Goal: Information Seeking & Learning: Check status

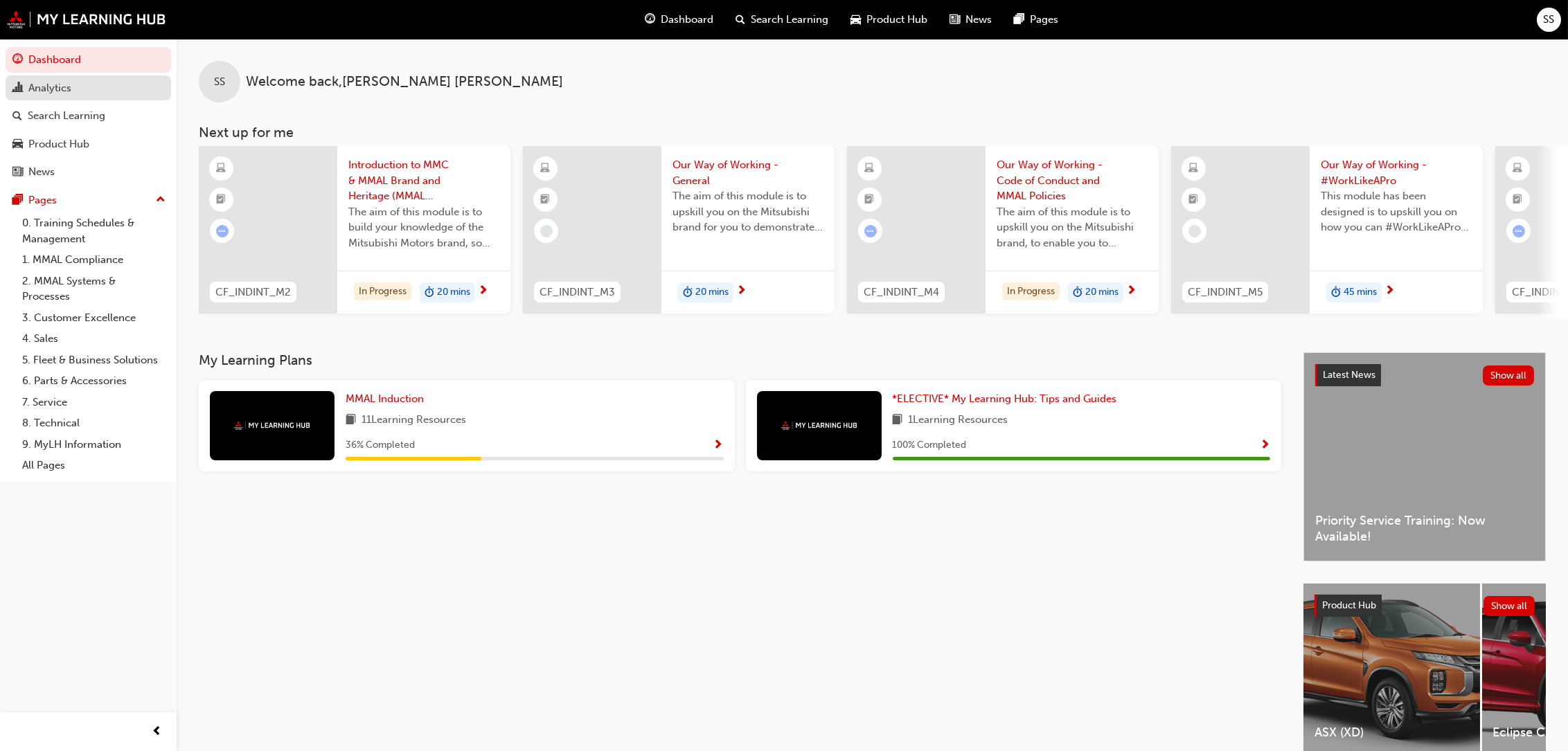
click at [51, 87] on div "Analytics" at bounding box center [50, 88] width 43 height 16
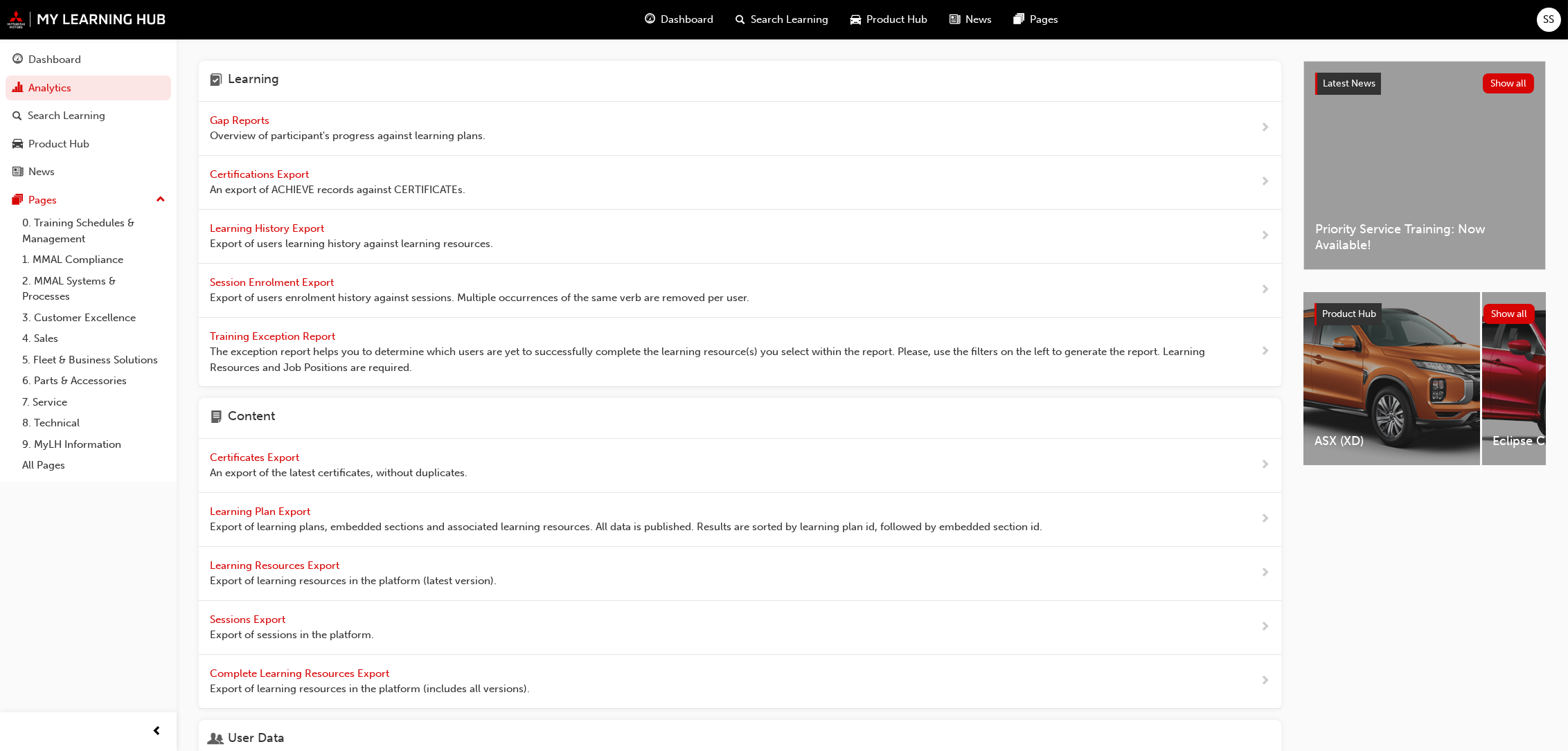
click at [242, 116] on span "Gap Reports" at bounding box center [241, 120] width 62 height 13
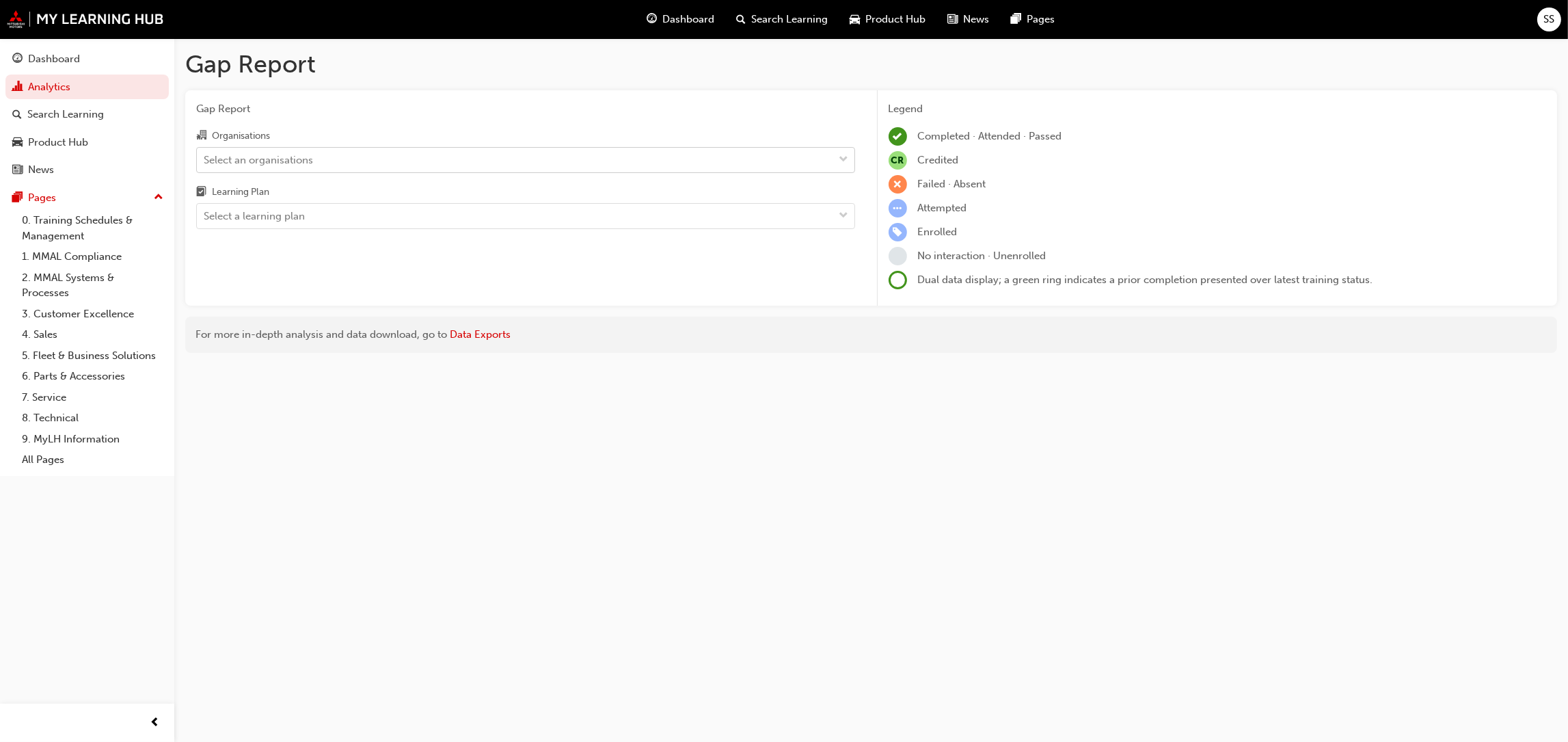
click at [340, 162] on div "Select an organisations" at bounding box center [515, 159] width 638 height 24
click at [205, 162] on input "Organisations Select an organisations" at bounding box center [204, 159] width 1 height 12
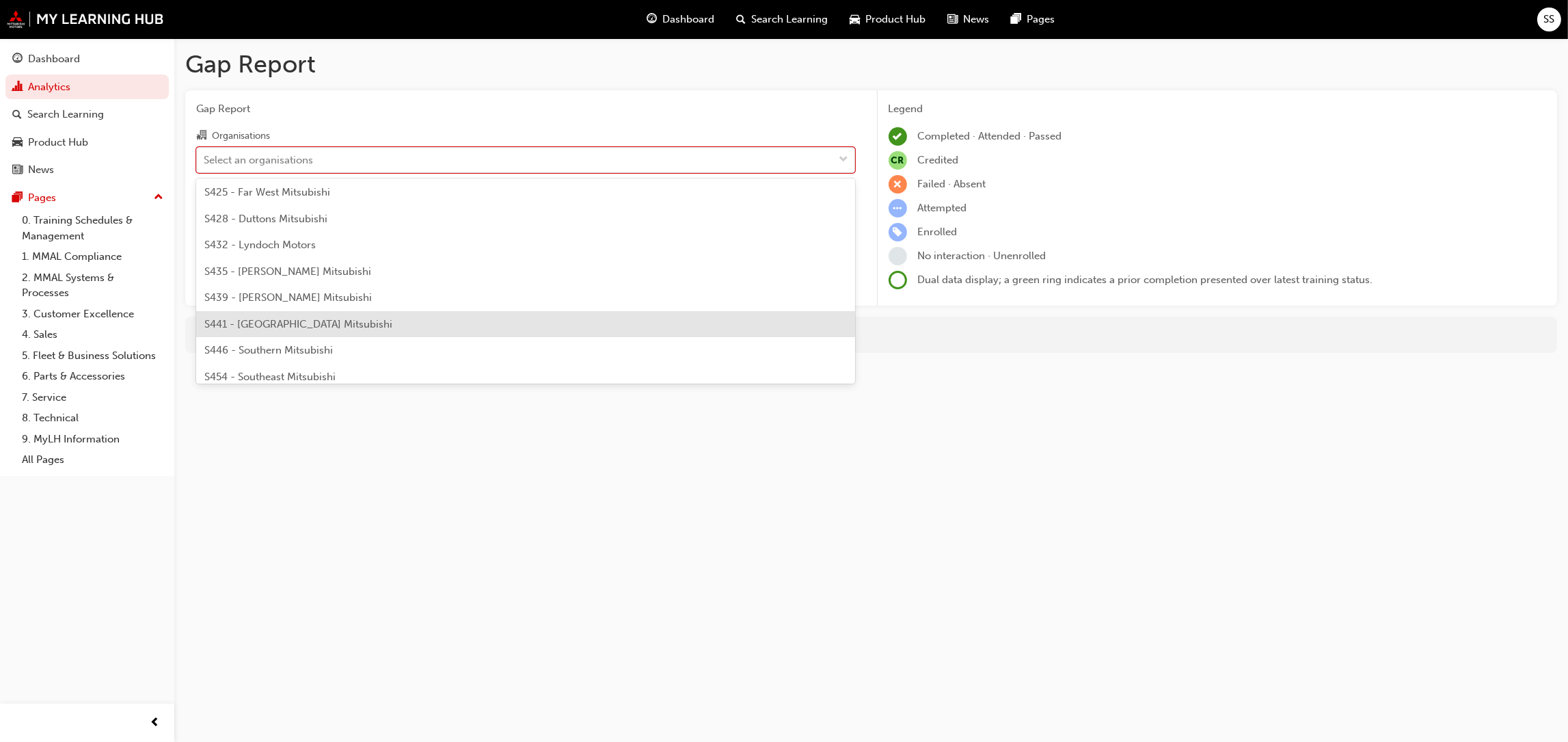
scroll to position [2736, 0]
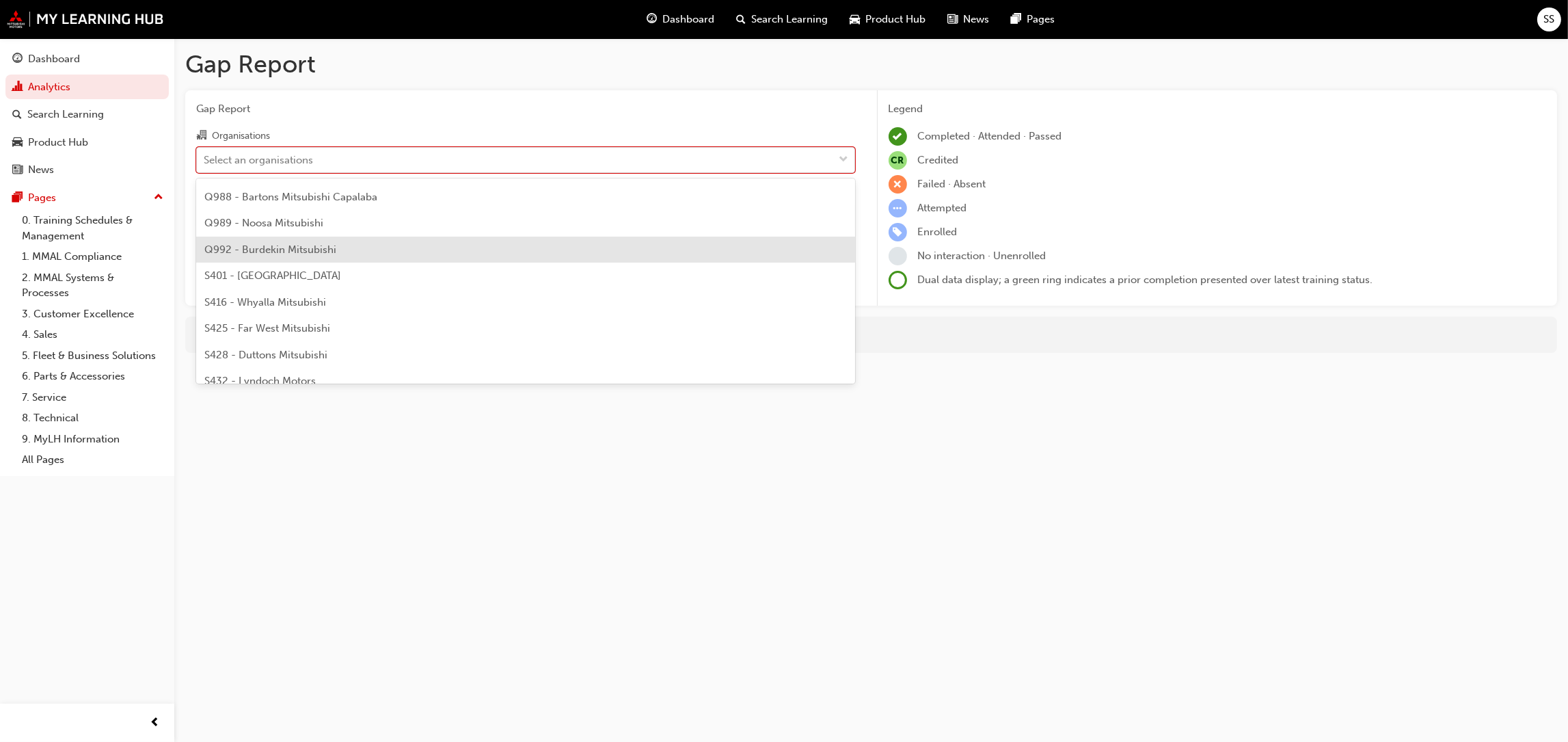
click at [289, 248] on span "Q992 - Burdekin Mitsubishi" at bounding box center [270, 250] width 132 height 13
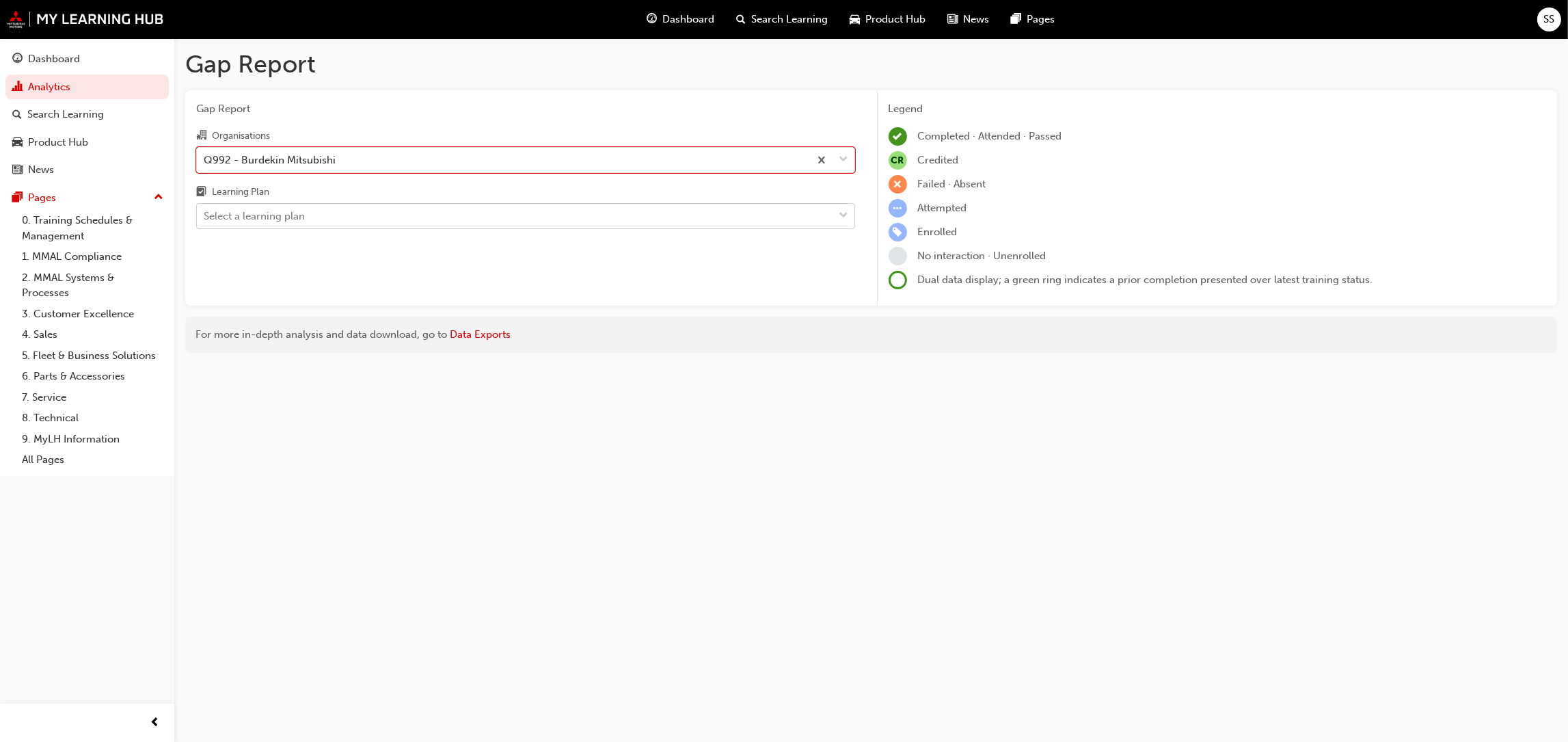
click at [301, 216] on div "Select a learning plan" at bounding box center [254, 216] width 101 height 15
click at [205, 216] on input "Learning Plan Select a learning plan" at bounding box center [204, 216] width 1 height 12
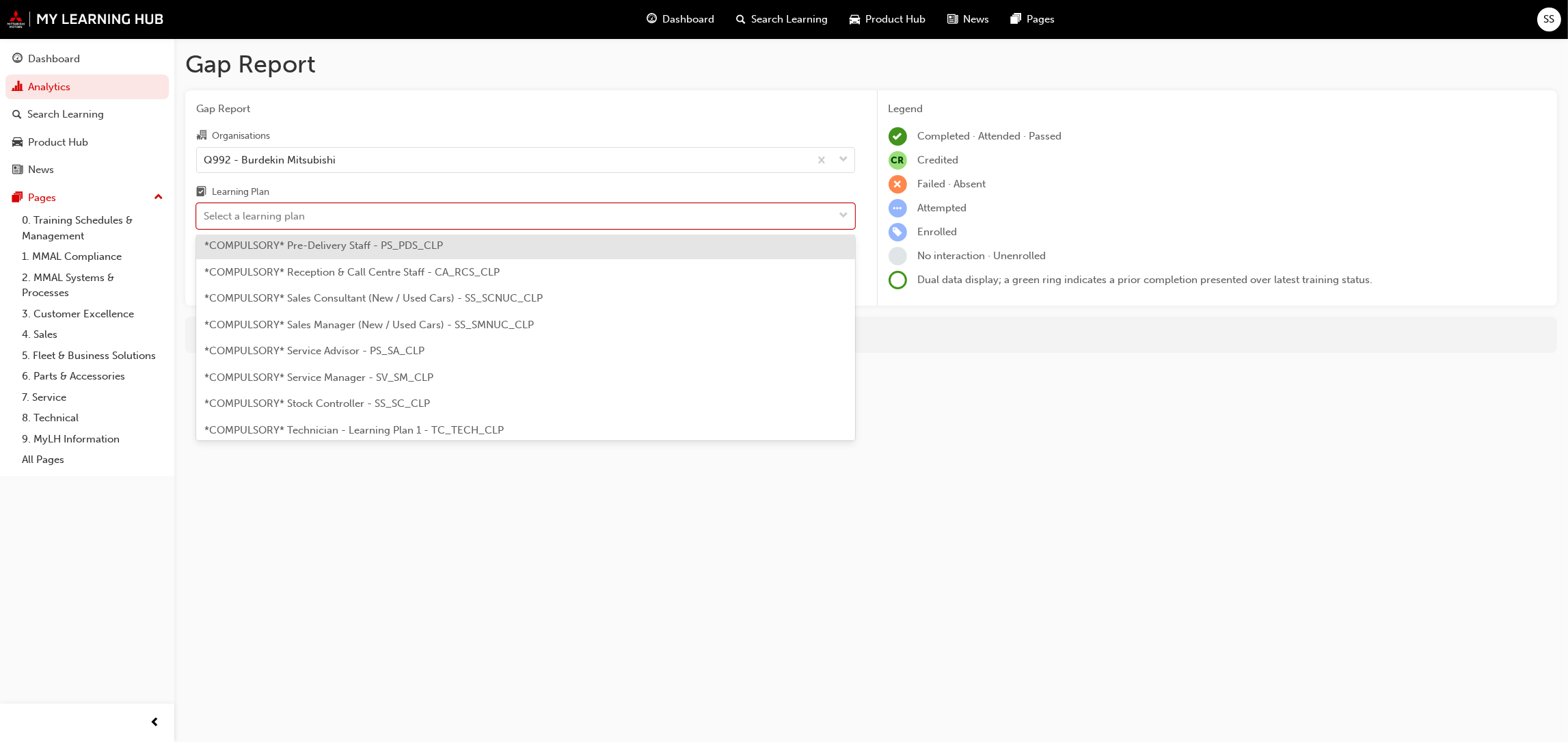
scroll to position [411, 0]
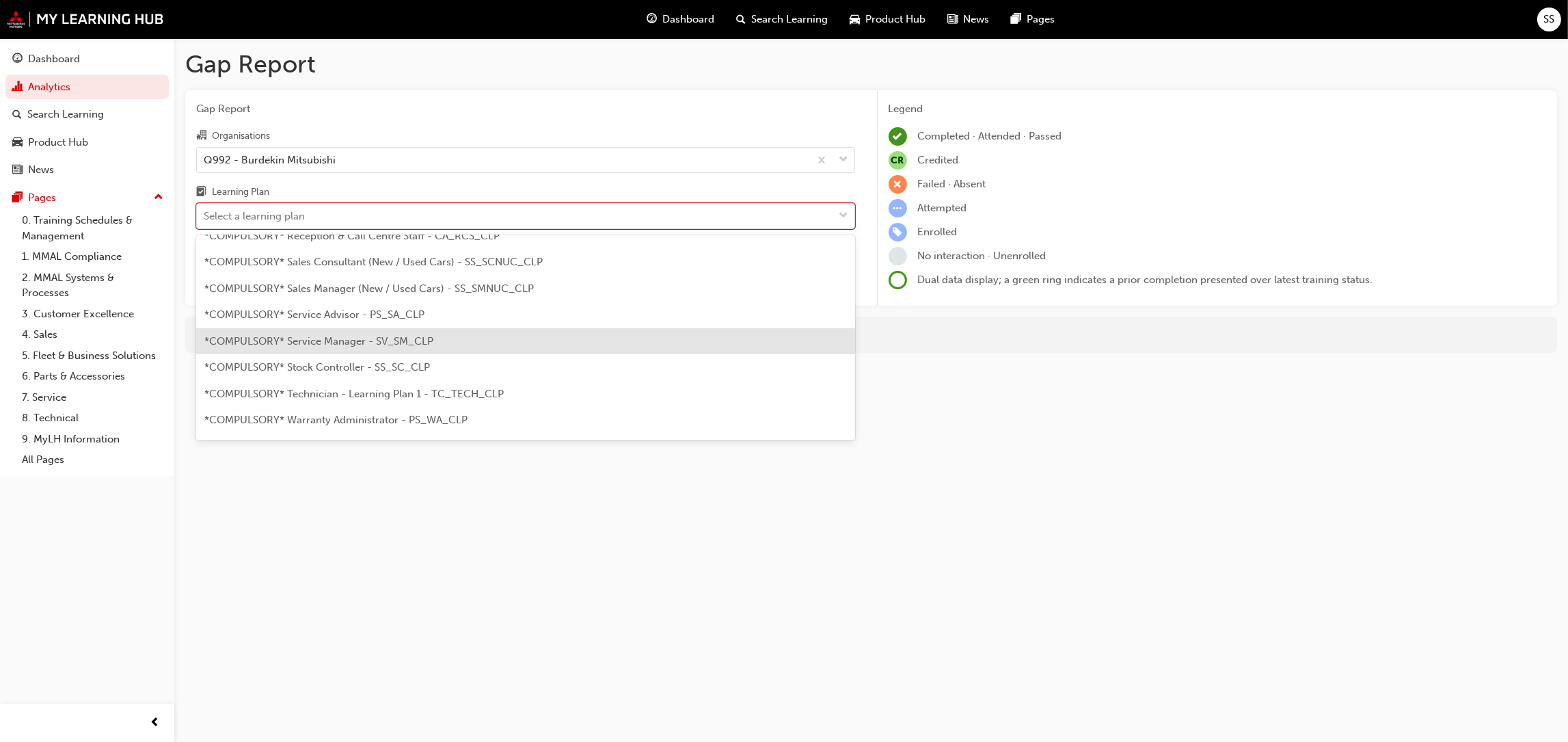
click at [340, 340] on span "*COMPULSORY* Service Manager - SV_SM_CLP" at bounding box center [319, 341] width 229 height 13
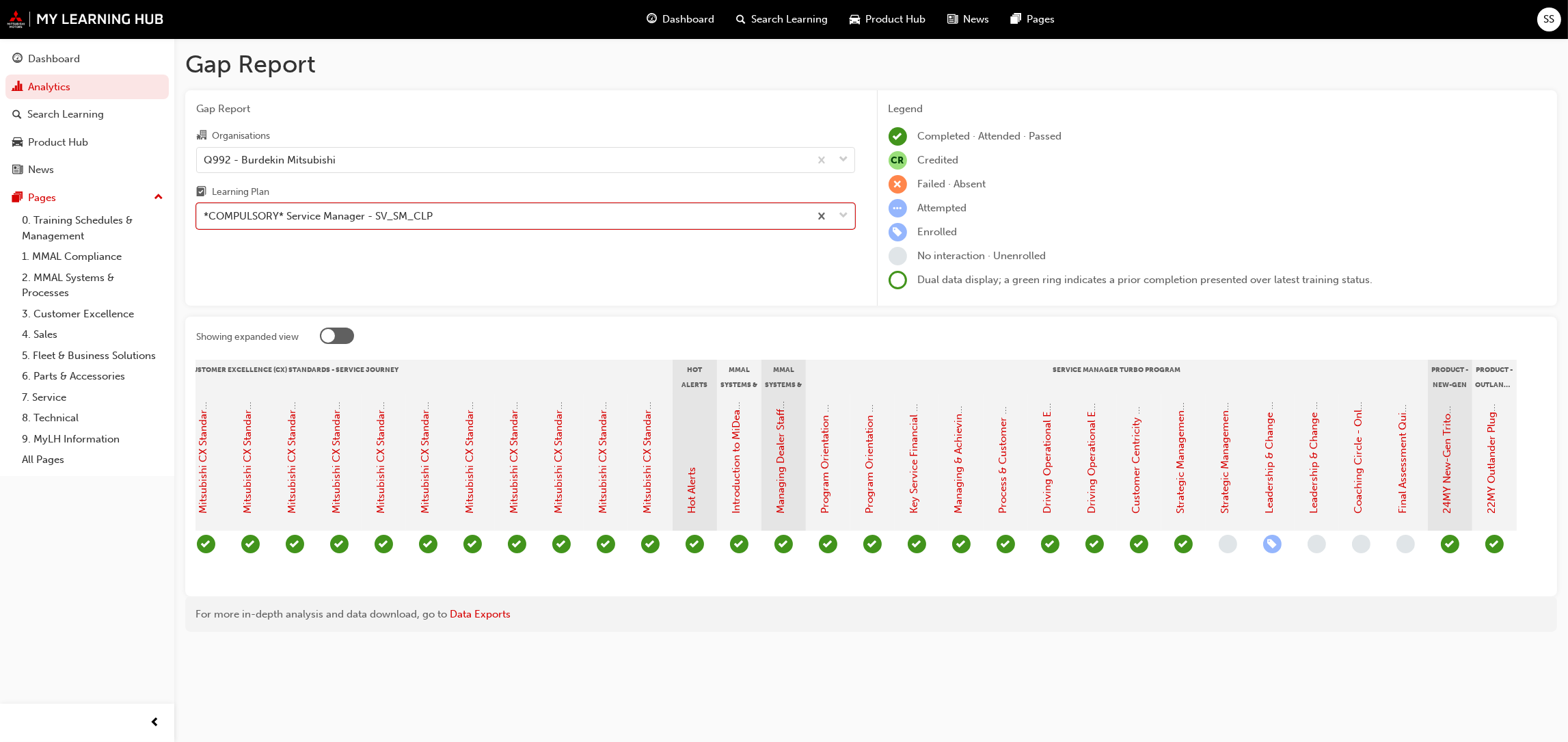
scroll to position [0, 783]
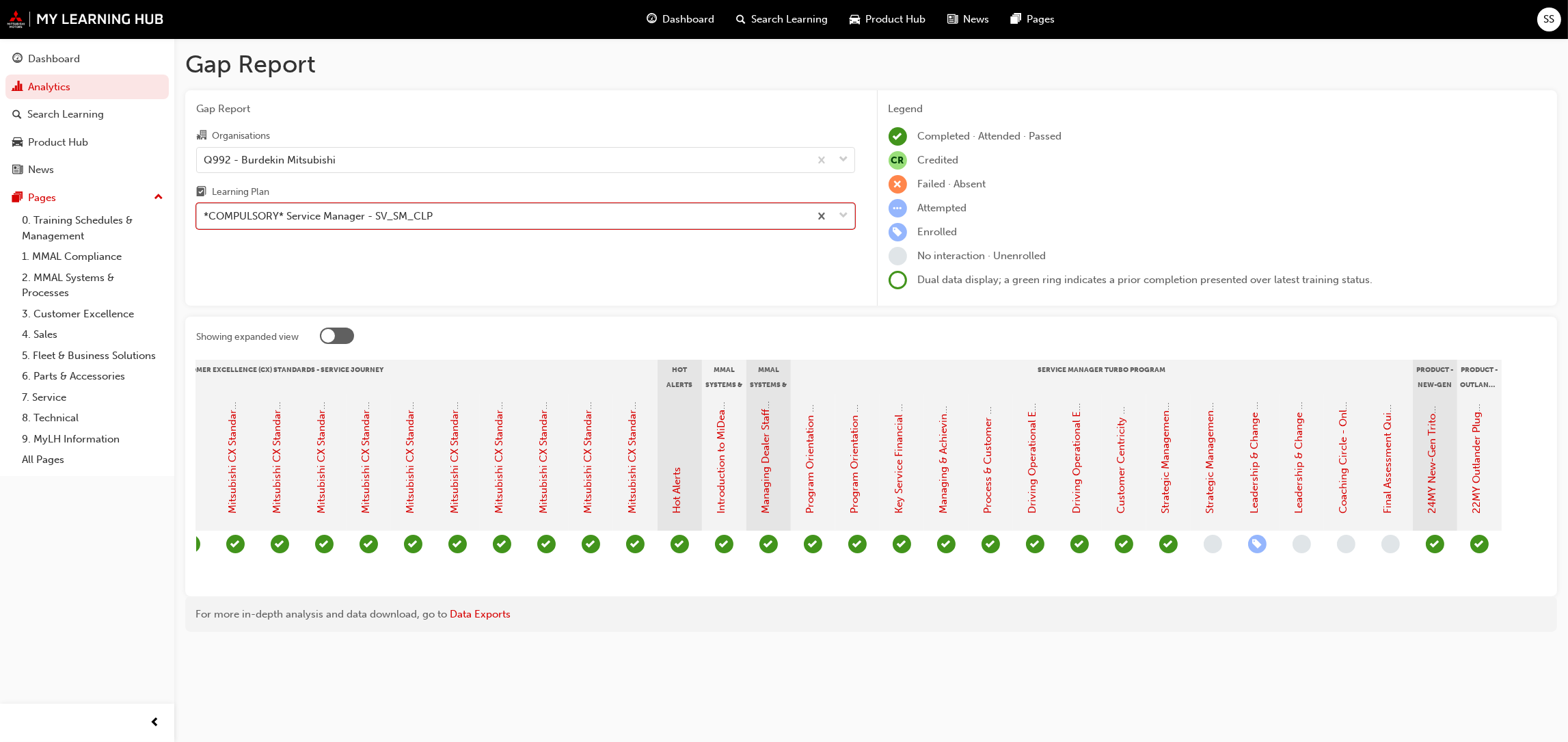
click at [446, 220] on div "*COMPULSORY* Service Manager - SV_SM_CLP" at bounding box center [503, 216] width 613 height 24
click at [205, 220] on input "Learning Plan option *COMPULSORY* Service Manager - SV_SM_CLP, selected. 0 resu…" at bounding box center [204, 216] width 1 height 12
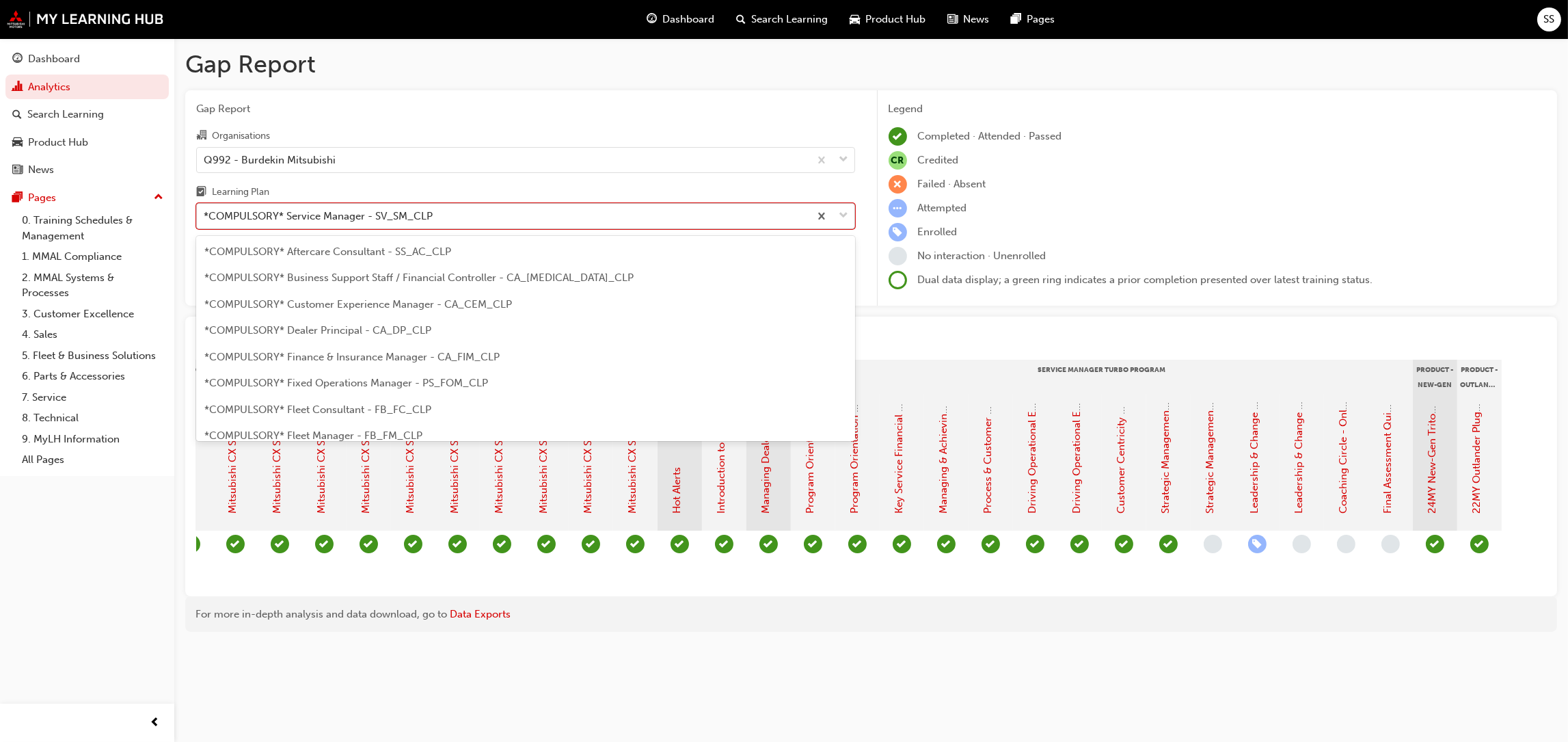
scroll to position [332, 0]
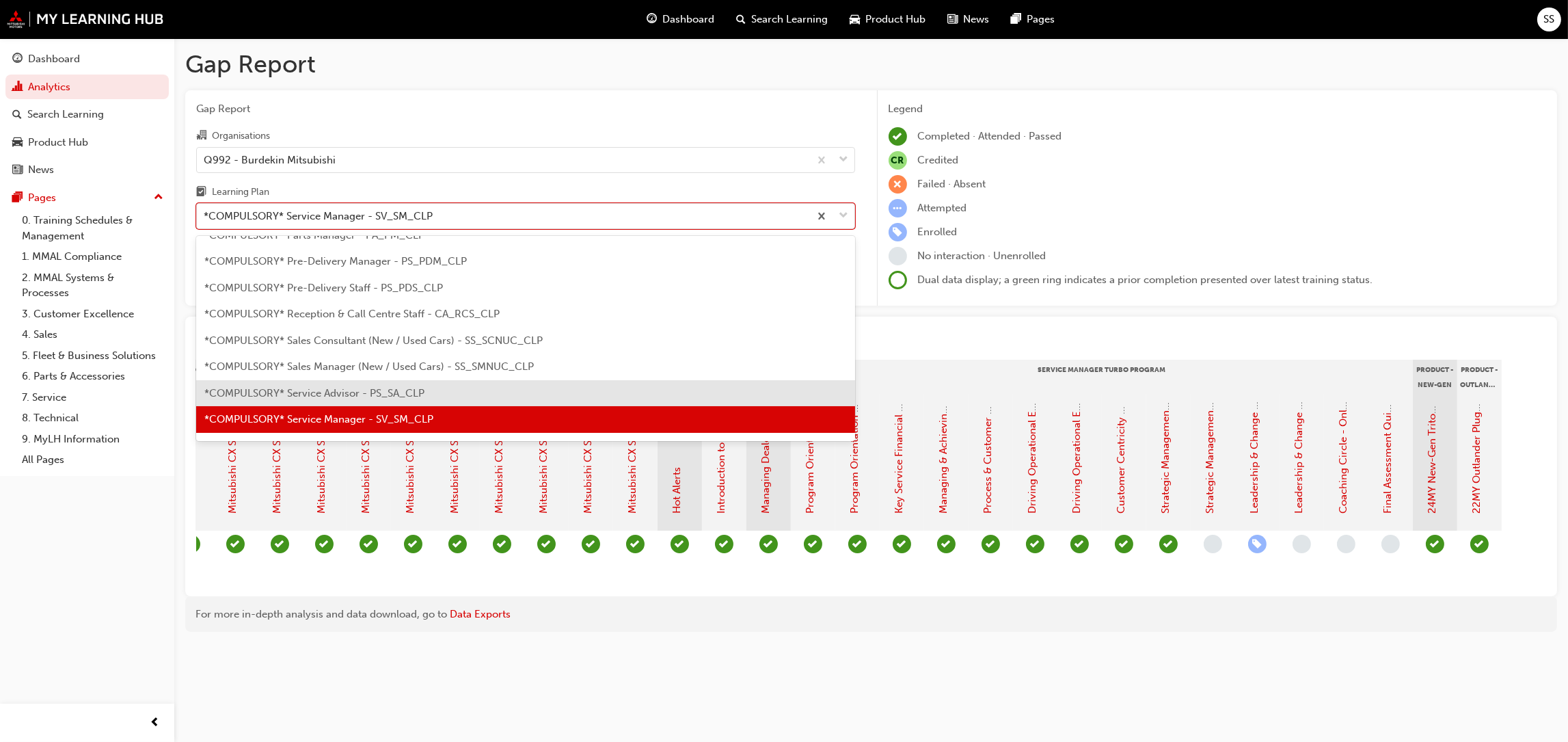
click at [369, 393] on span "*COMPULSORY* Service Advisor - PS_SA_CLP" at bounding box center [314, 393] width 221 height 13
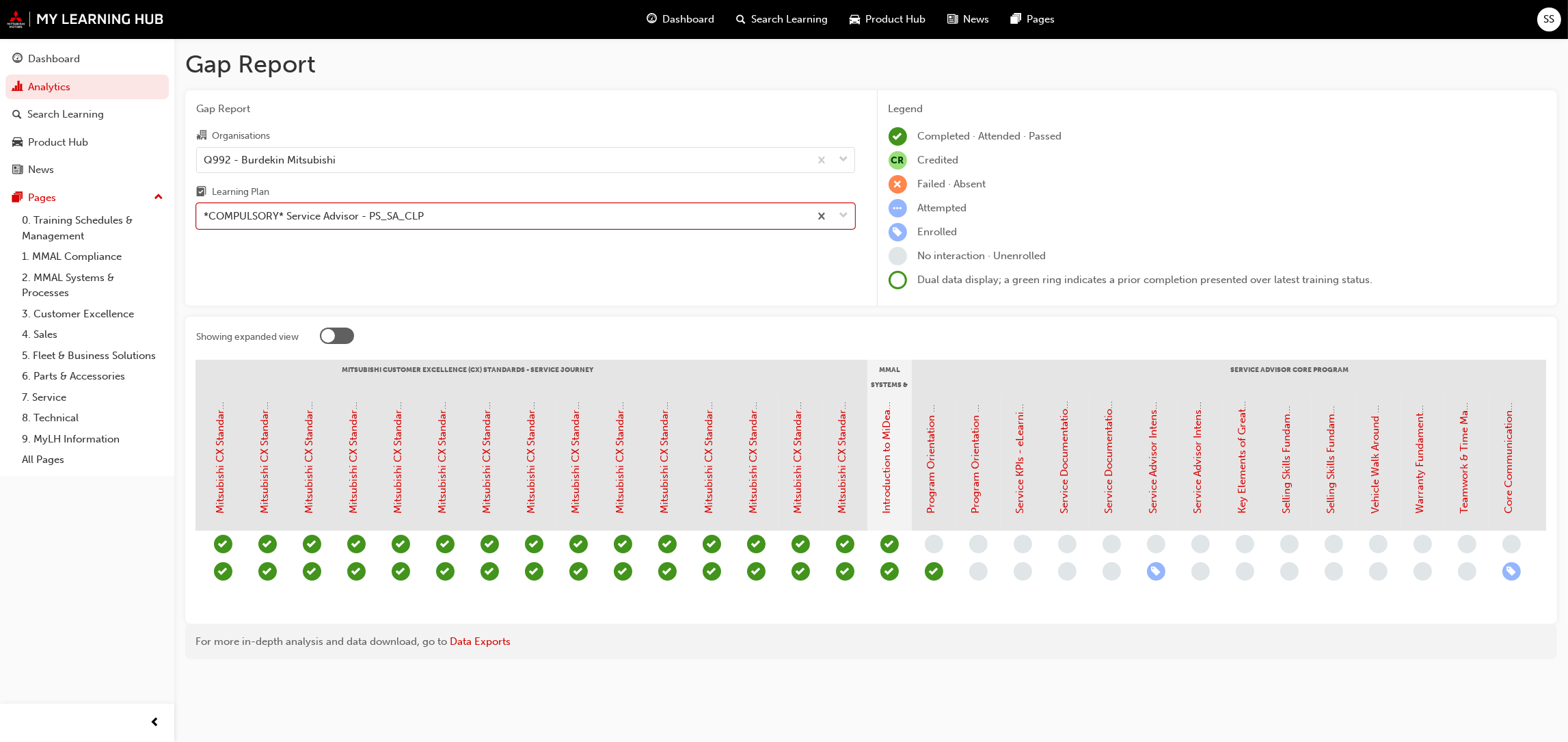
scroll to position [0, 621]
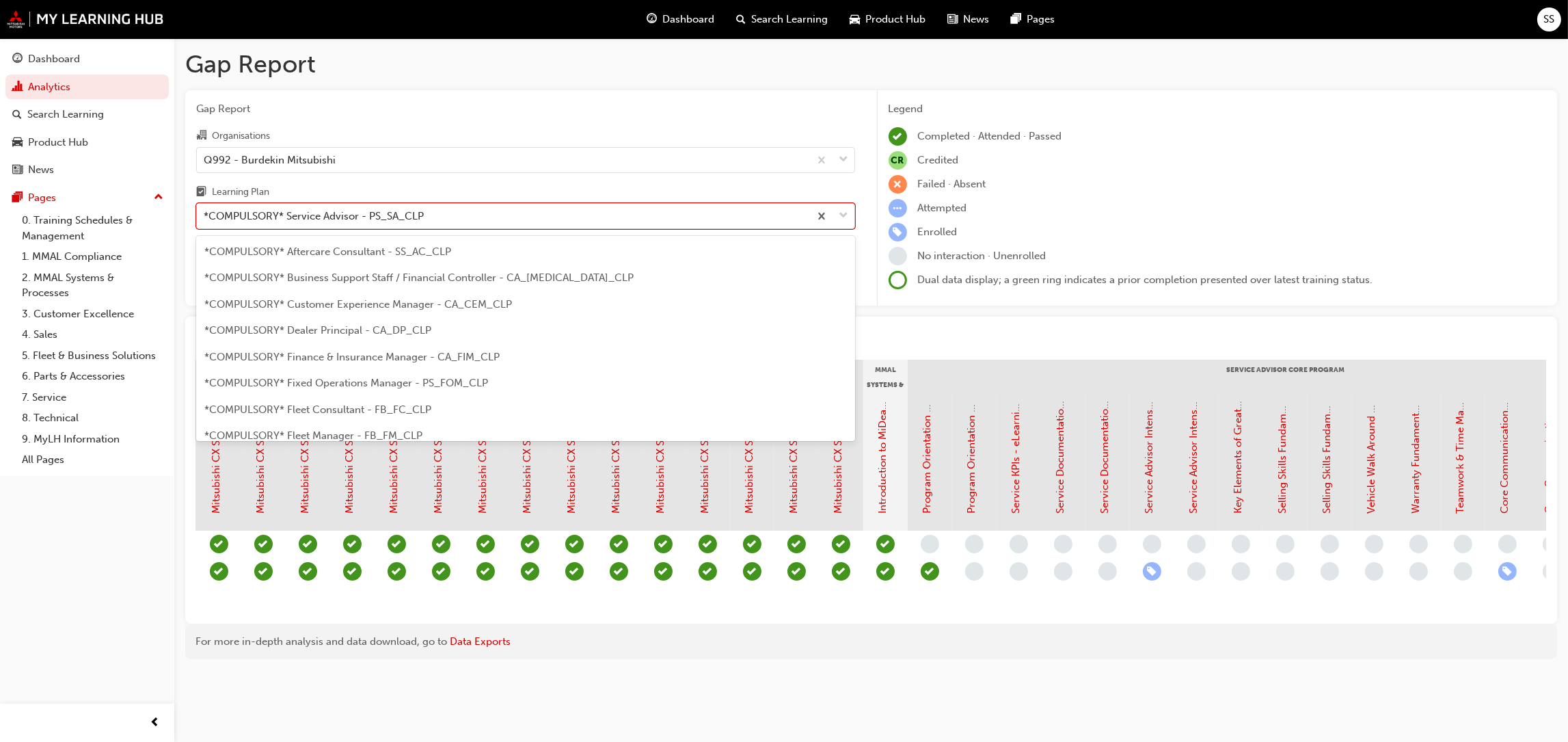
click at [787, 209] on div "*COMPULSORY* Service Advisor - PS_SA_CLP" at bounding box center [503, 216] width 613 height 24
click at [205, 210] on input "Learning Plan option *COMPULSORY* Service Advisor - PS_SA_CLP, selected. option…" at bounding box center [204, 216] width 1 height 12
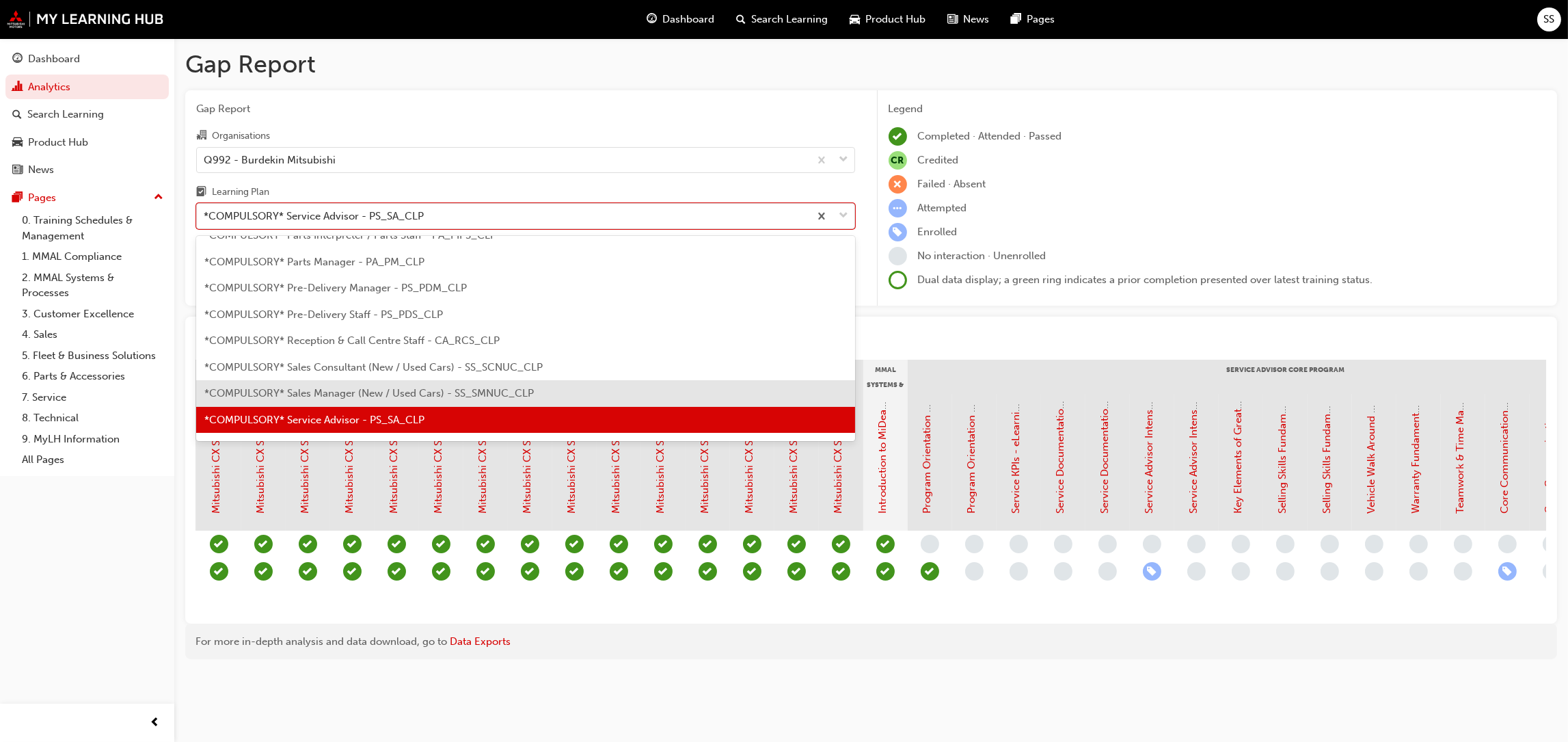
scroll to position [442, 0]
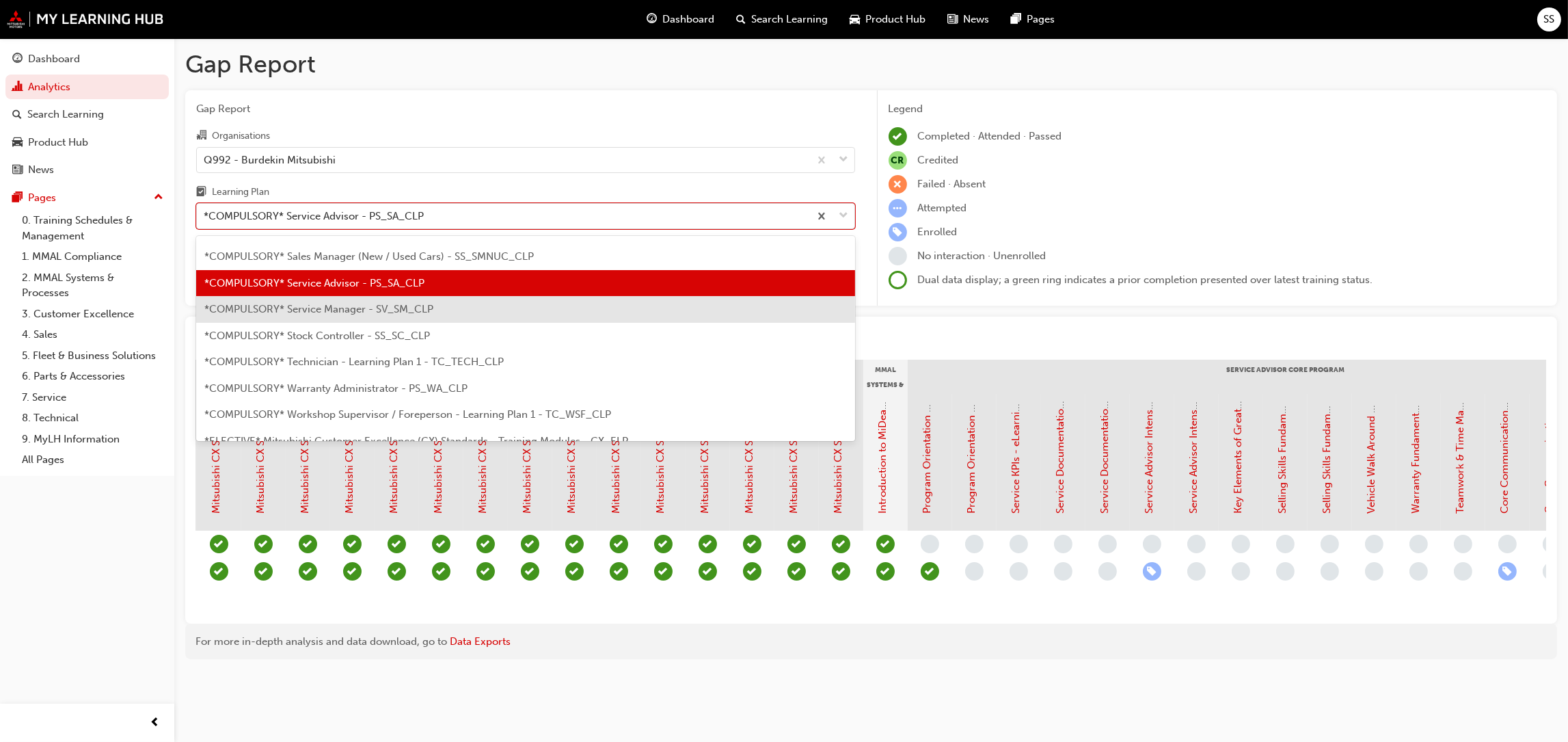
click at [380, 303] on span "*COMPULSORY* Service Manager - SV_SM_CLP" at bounding box center [319, 308] width 229 height 13
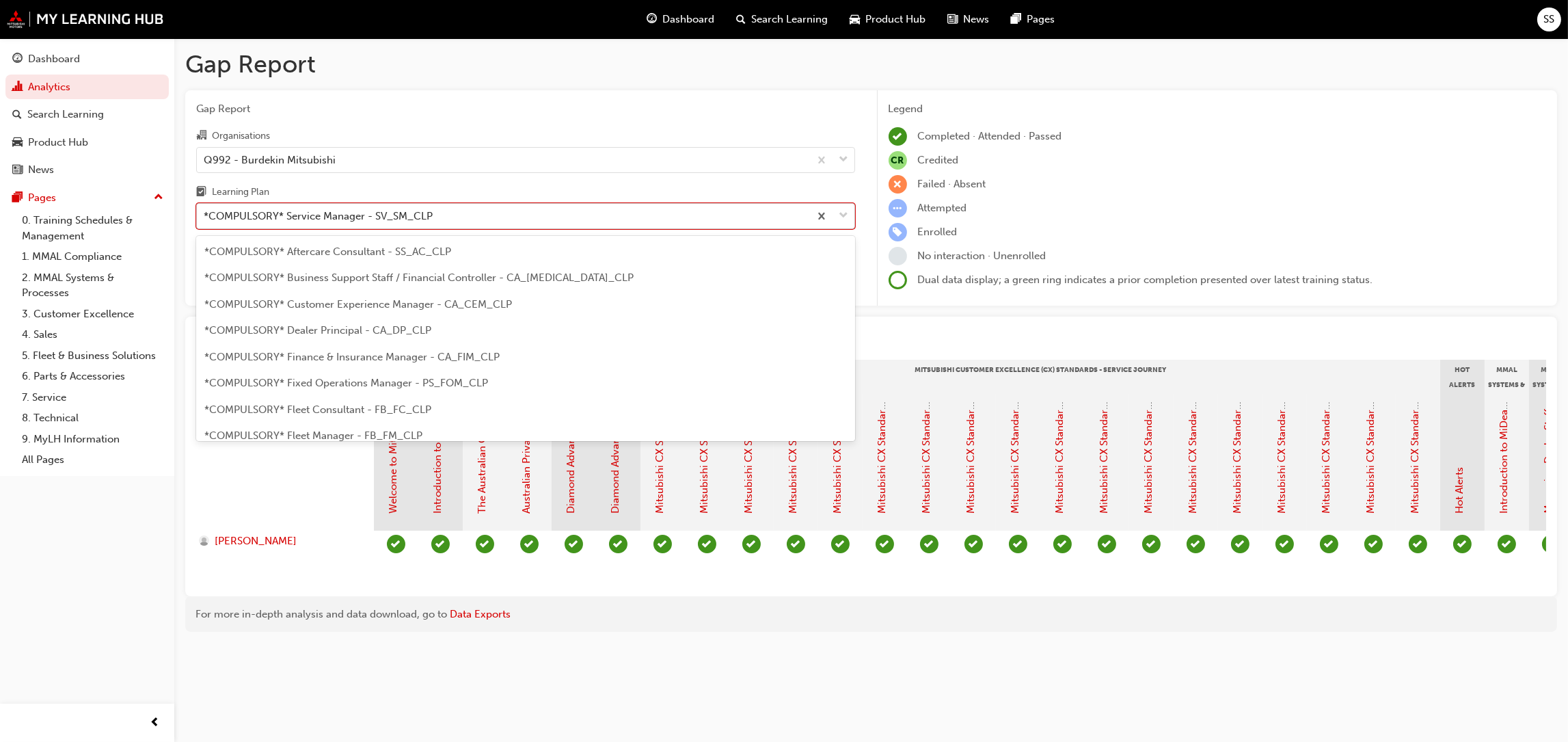
click at [847, 210] on span "down-icon" at bounding box center [845, 216] width 10 height 17
click at [205, 210] on input "Learning Plan option *COMPULSORY* Service Manager - SV_SM_CLP, selected. option…" at bounding box center [204, 216] width 1 height 12
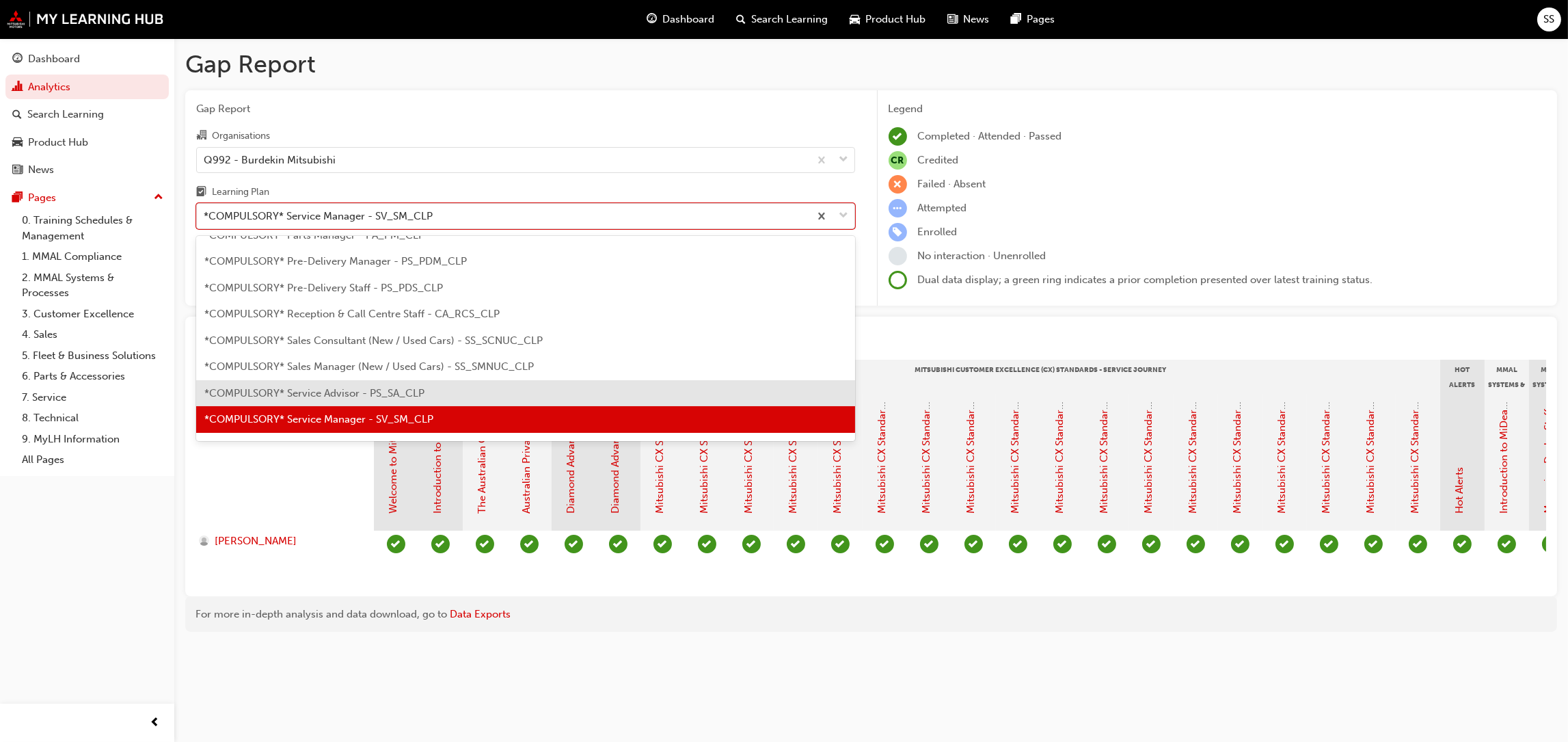
click at [345, 395] on span "*COMPULSORY* Service Advisor - PS_SA_CLP" at bounding box center [314, 393] width 221 height 13
